Goal: Task Accomplishment & Management: Use online tool/utility

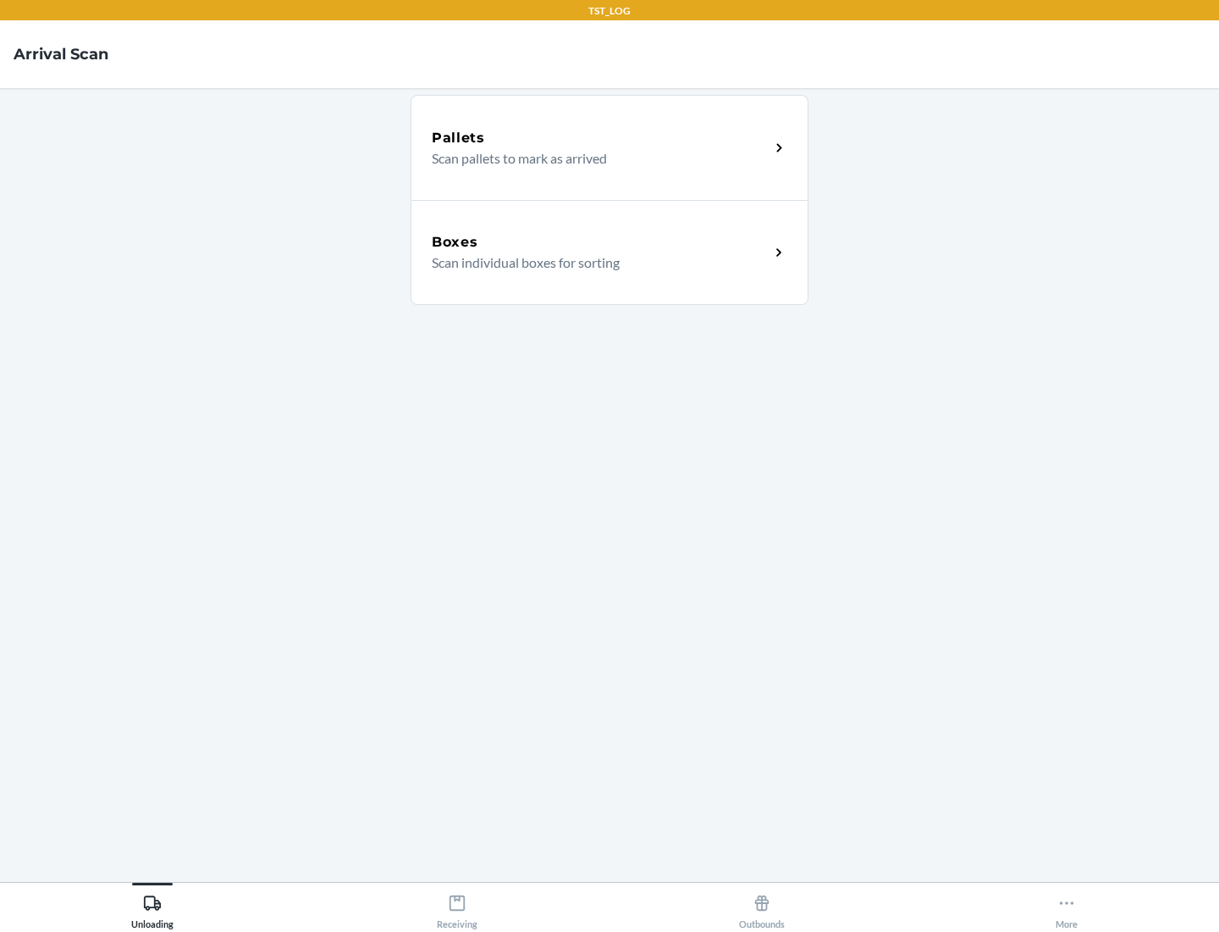
click at [600, 242] on div "Boxes" at bounding box center [601, 242] width 338 height 20
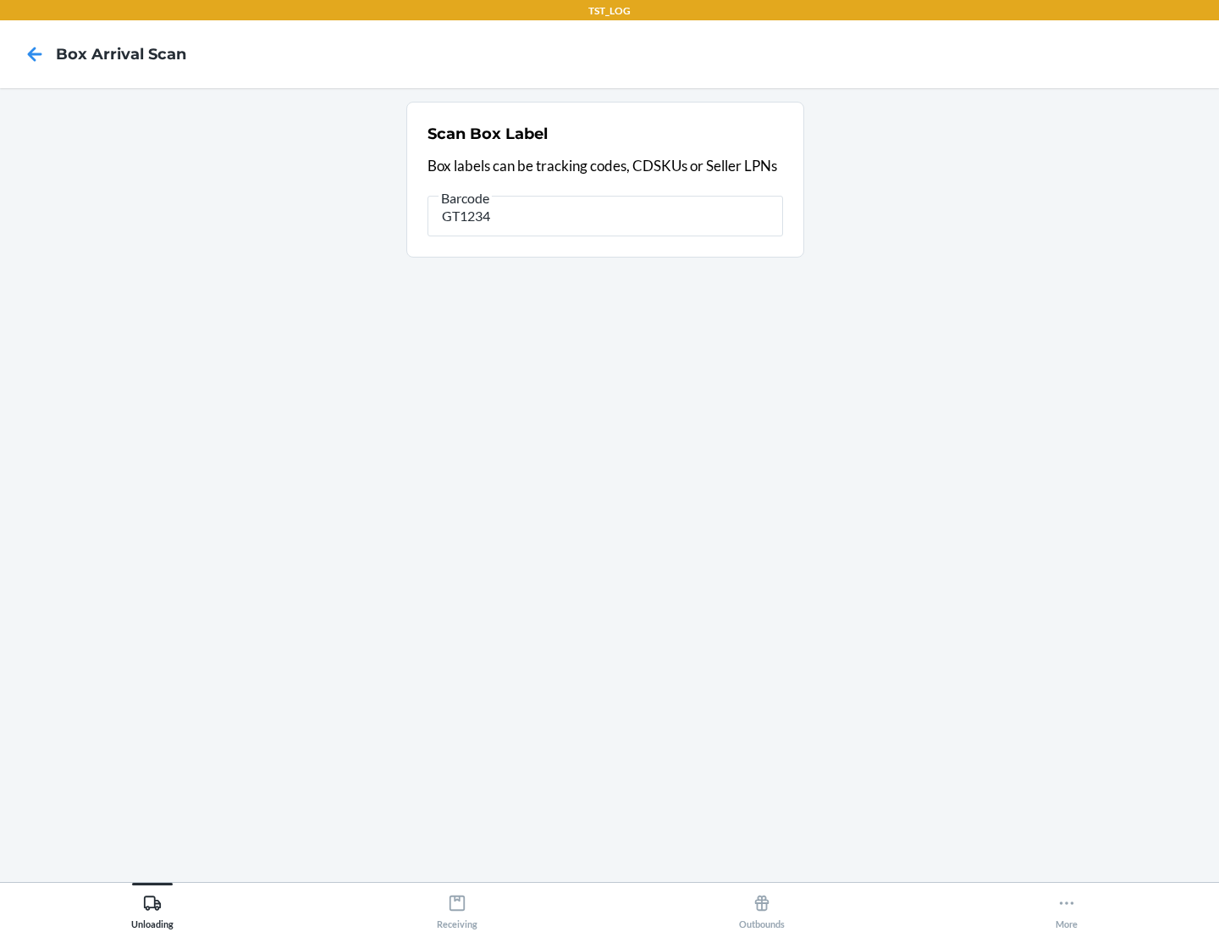
type input "GT1234"
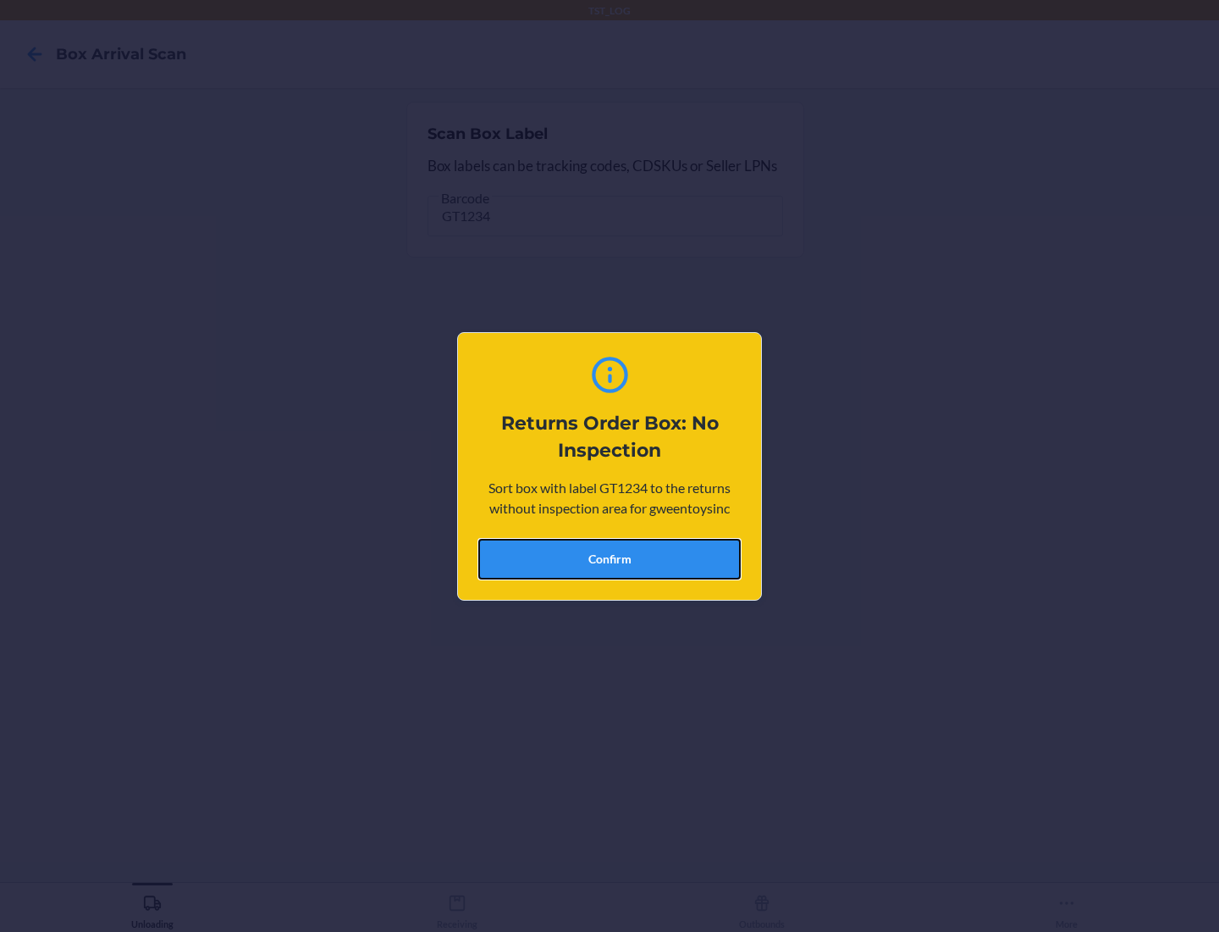
click at [610, 558] on button "Confirm" at bounding box center [609, 559] width 263 height 41
